Goal: Navigation & Orientation: Find specific page/section

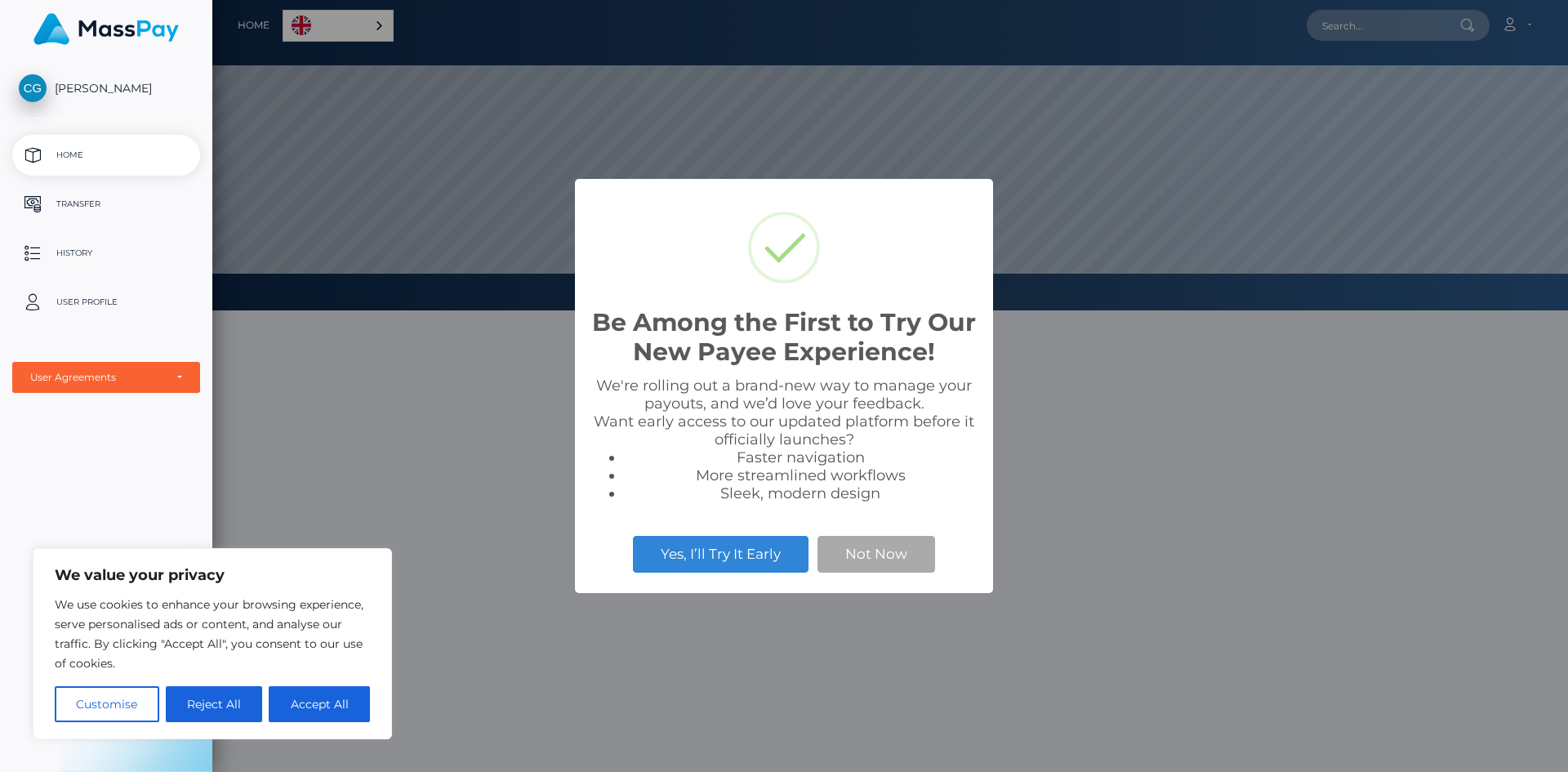
scroll to position [310, 1355]
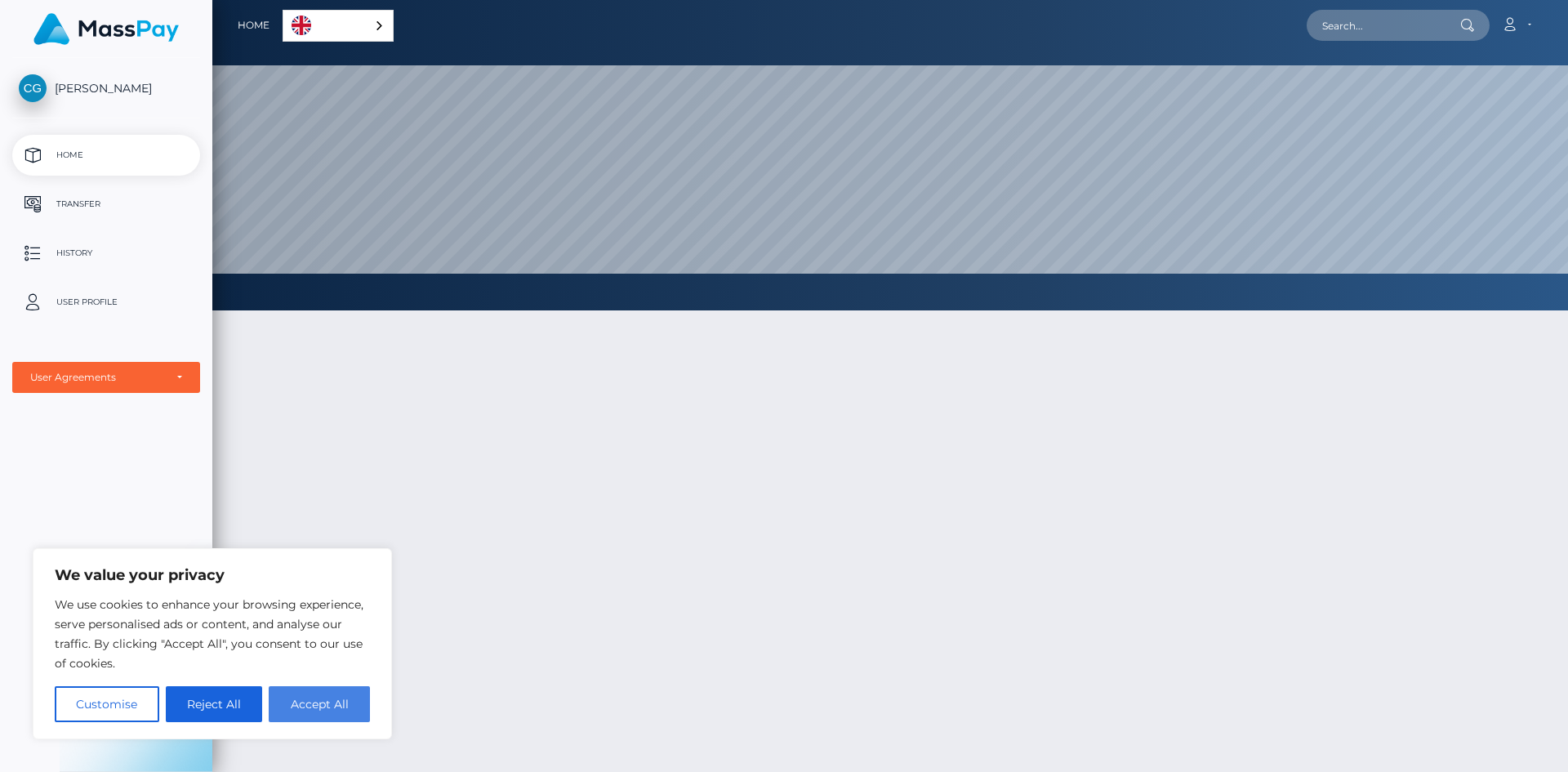
click at [293, 717] on button "Accept All" at bounding box center [319, 705] width 101 height 36
checkbox input "true"
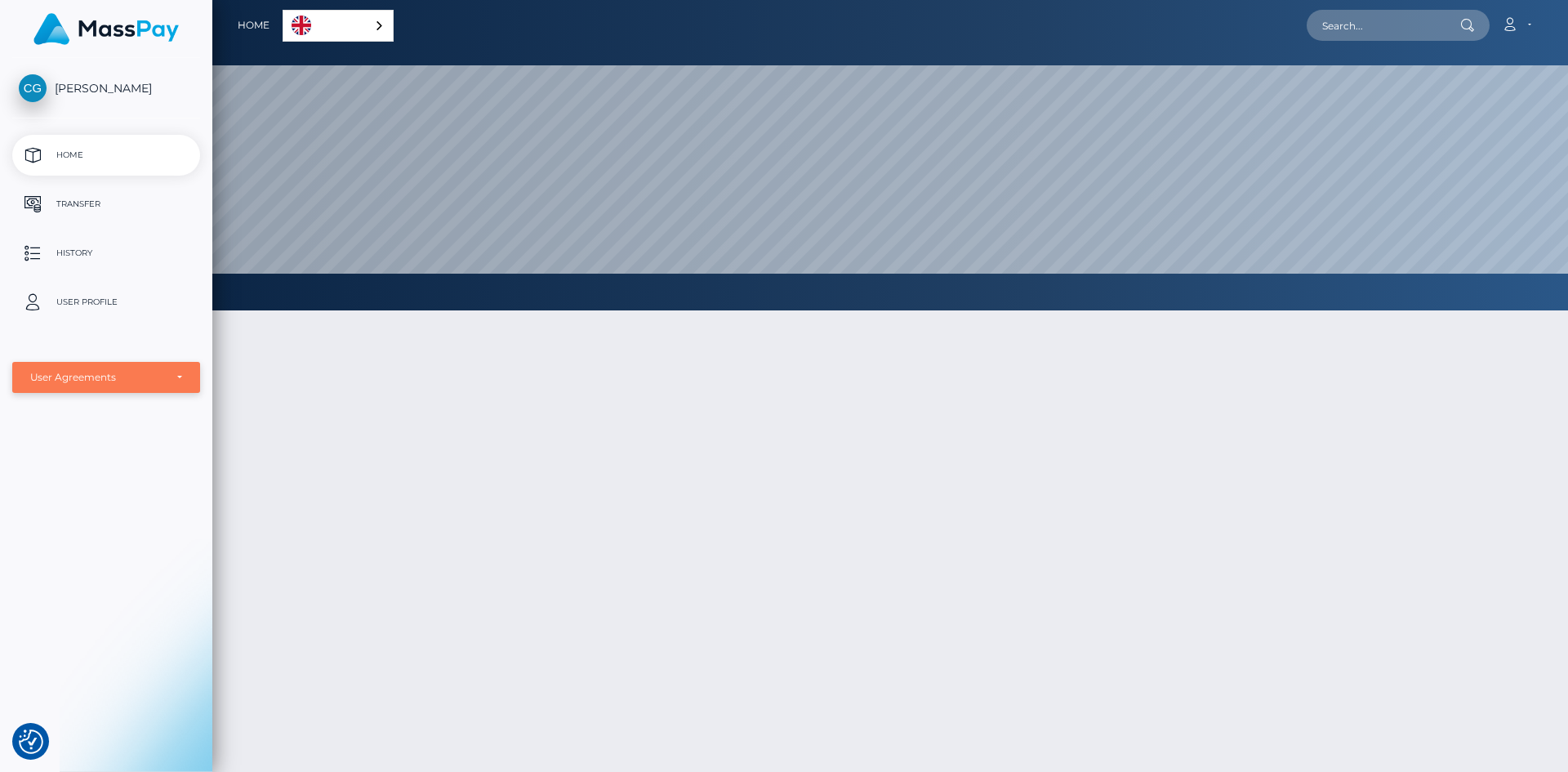
click at [111, 376] on div "User Agreements" at bounding box center [97, 377] width 134 height 13
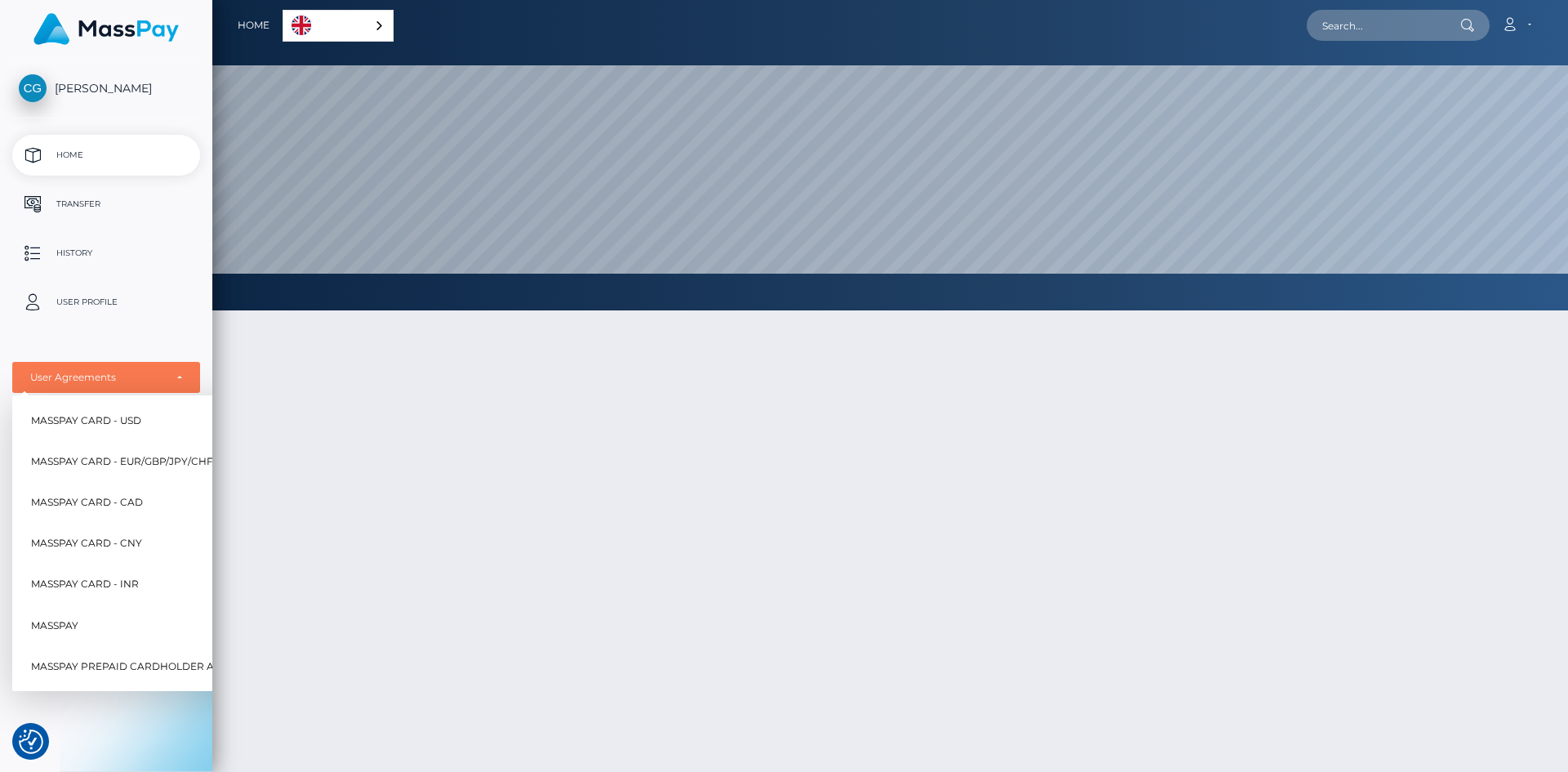
click at [123, 504] on span "MassPay Card - CAD" at bounding box center [86, 502] width 112 height 22
select select "3"
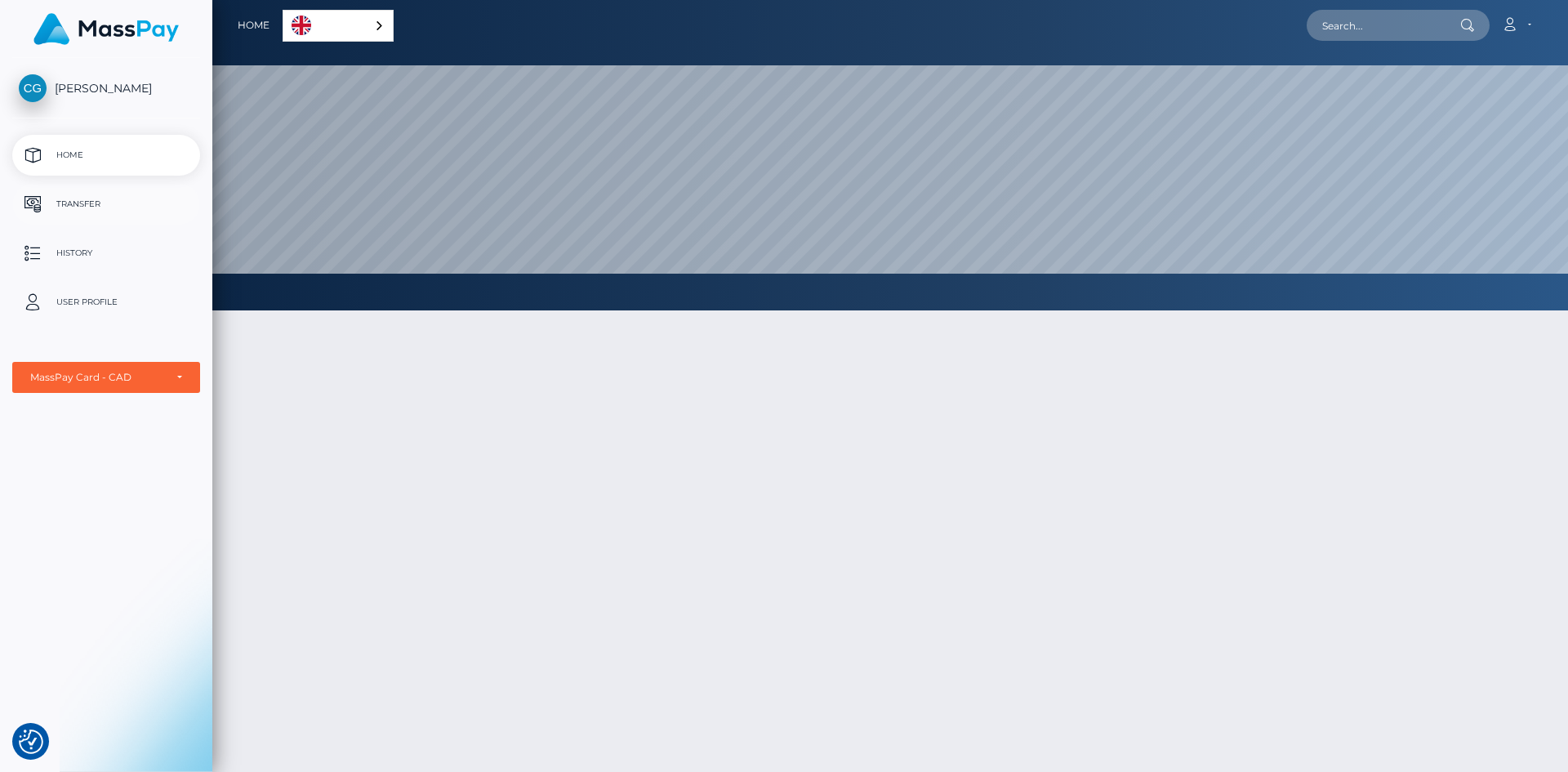
click at [92, 200] on p "Transfer" at bounding box center [106, 204] width 175 height 24
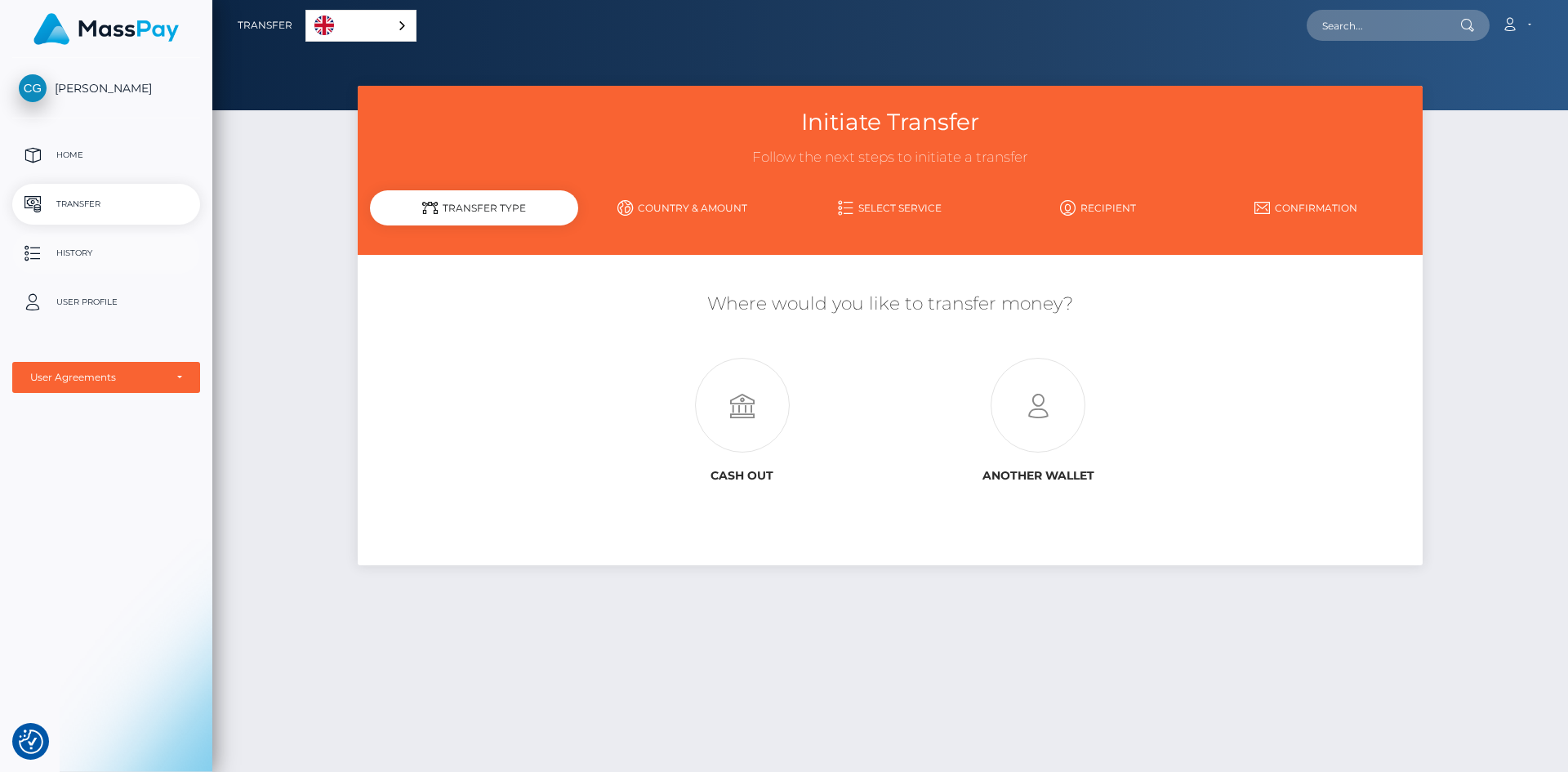
click at [83, 258] on p "History" at bounding box center [106, 253] width 175 height 24
